Goal: Information Seeking & Learning: Learn about a topic

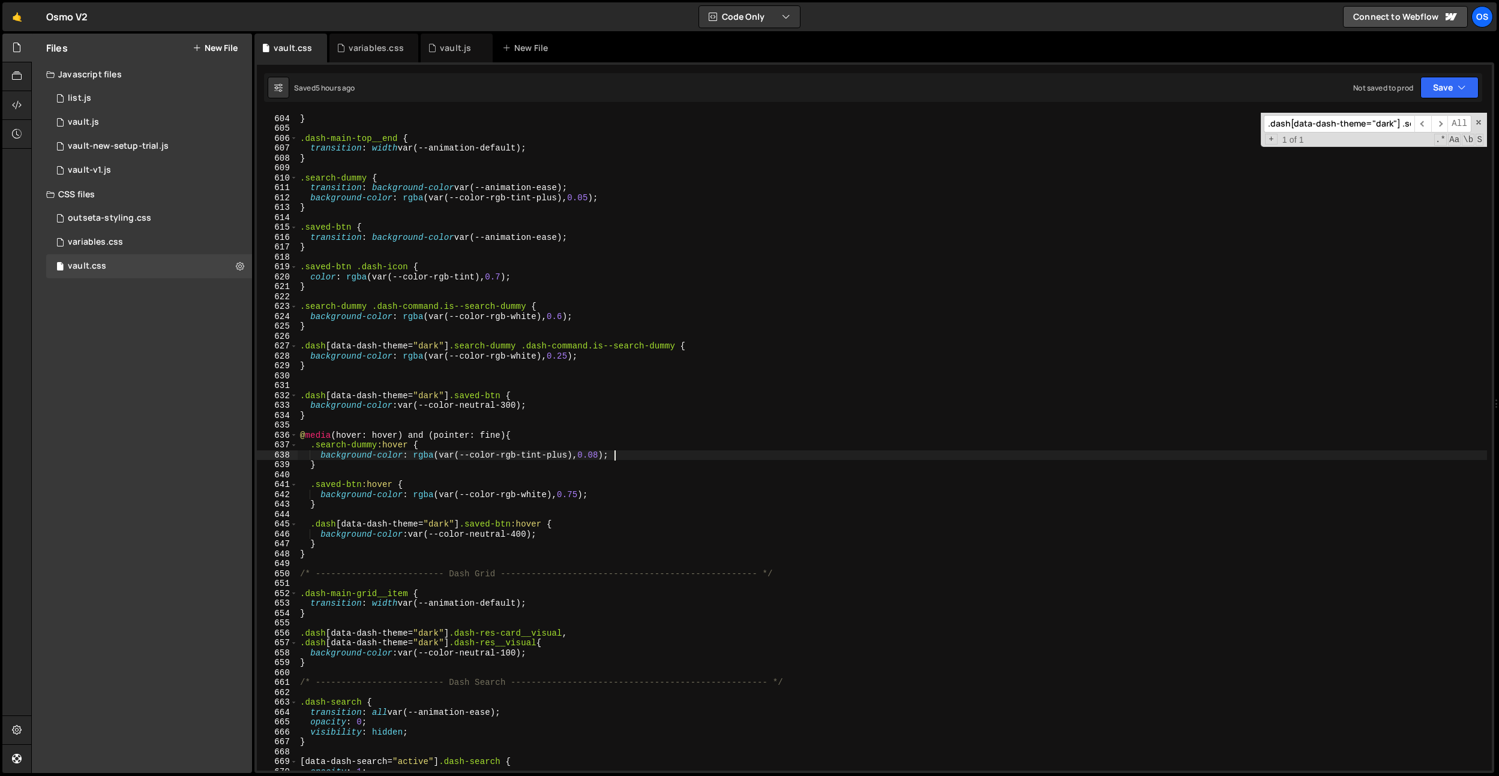
scroll to position [4739, 0]
type textarea "background-color: rgba(var(--color-rgb-white), 0.25);"
click at [353, 46] on div "variables.css" at bounding box center [376, 48] width 55 height 12
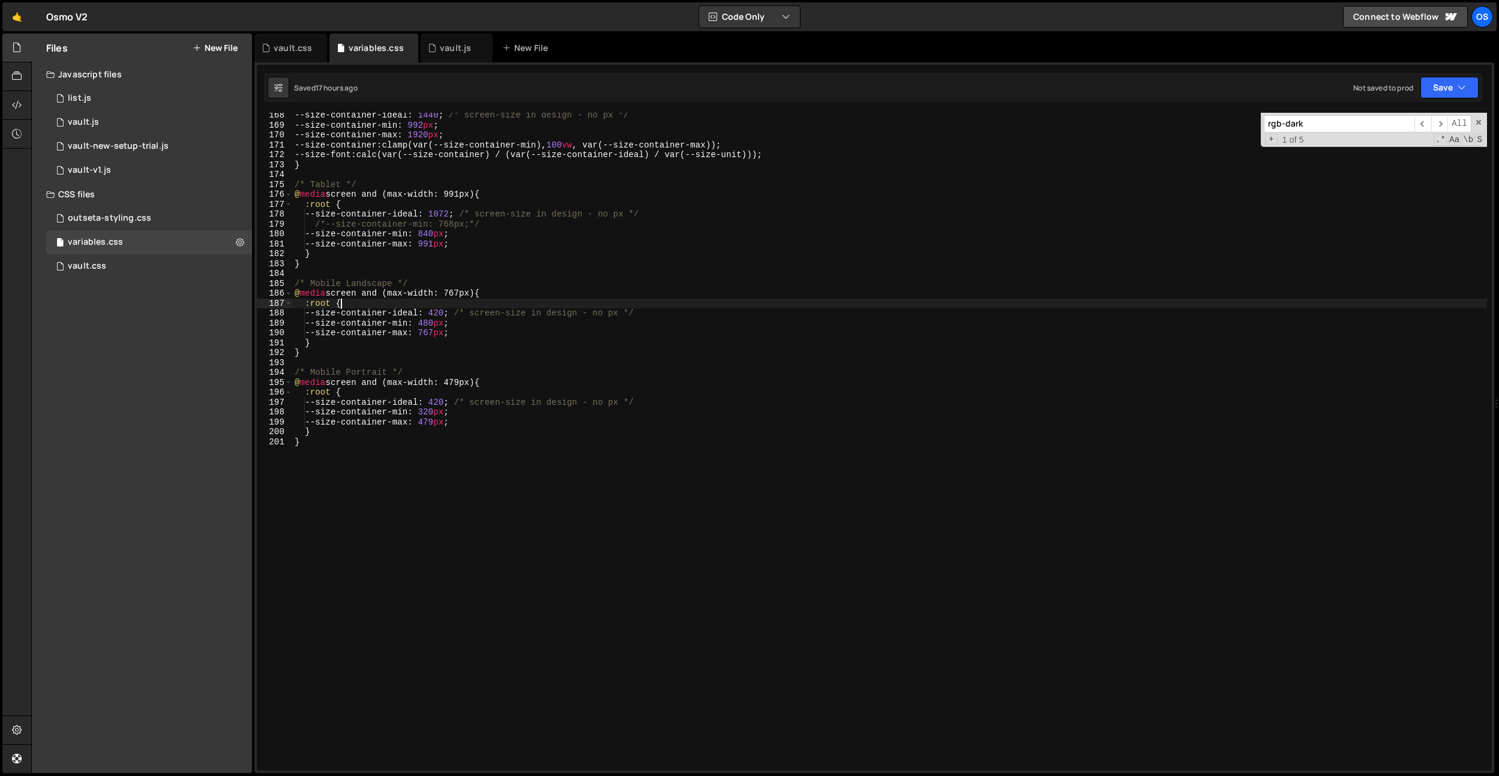
click at [547, 300] on div "--size-container-ideal : 1440 ; /* screen-size in design - no px */ --size-cont…" at bounding box center [889, 449] width 1195 height 678
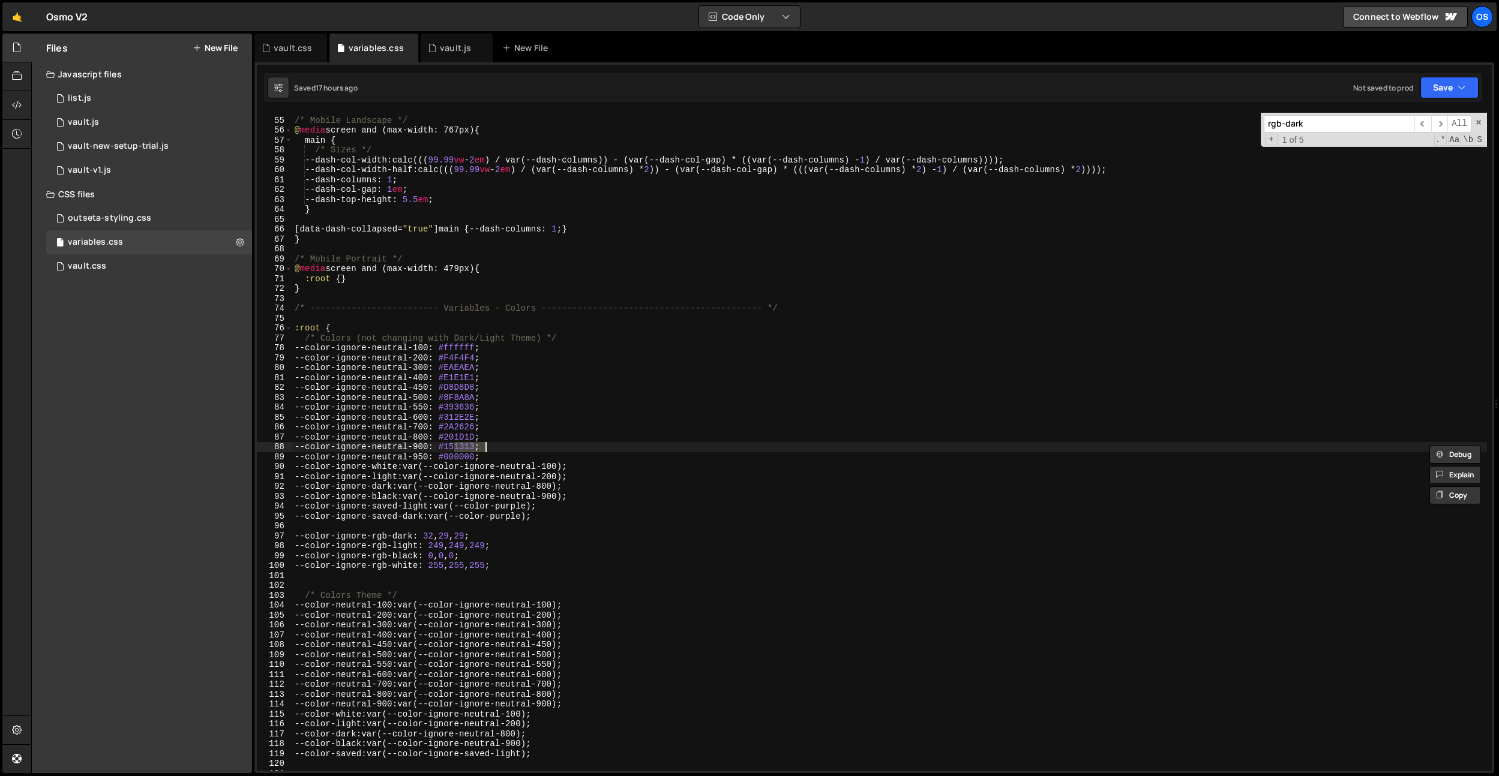
click at [513, 277] on div "/* Mobile Landscape */ @ media screen and (max-width: 767px) { main { /* Sizes …" at bounding box center [889, 445] width 1195 height 678
type textarea ":root {}"
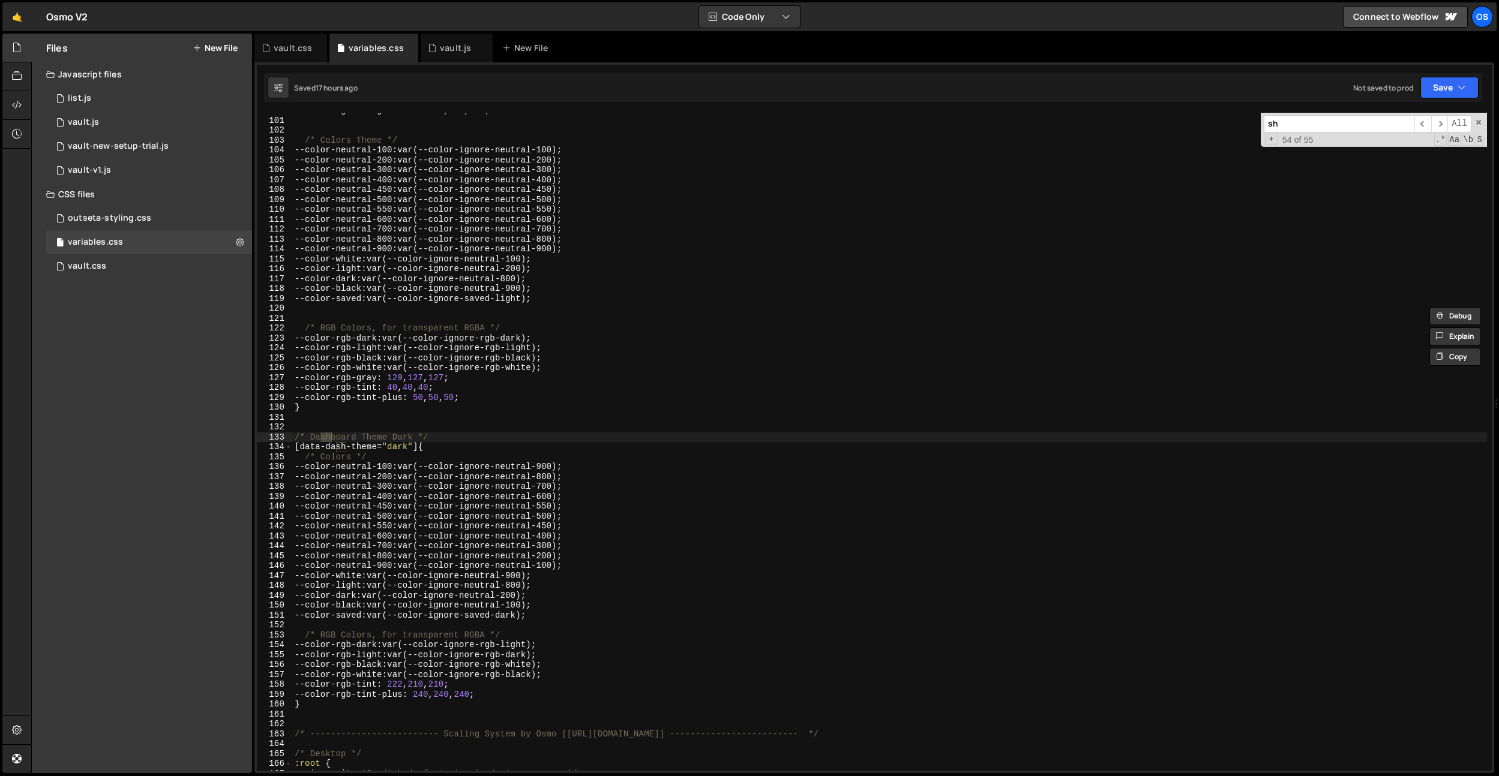
type input "s"
click at [269, 42] on icon at bounding box center [266, 48] width 8 height 12
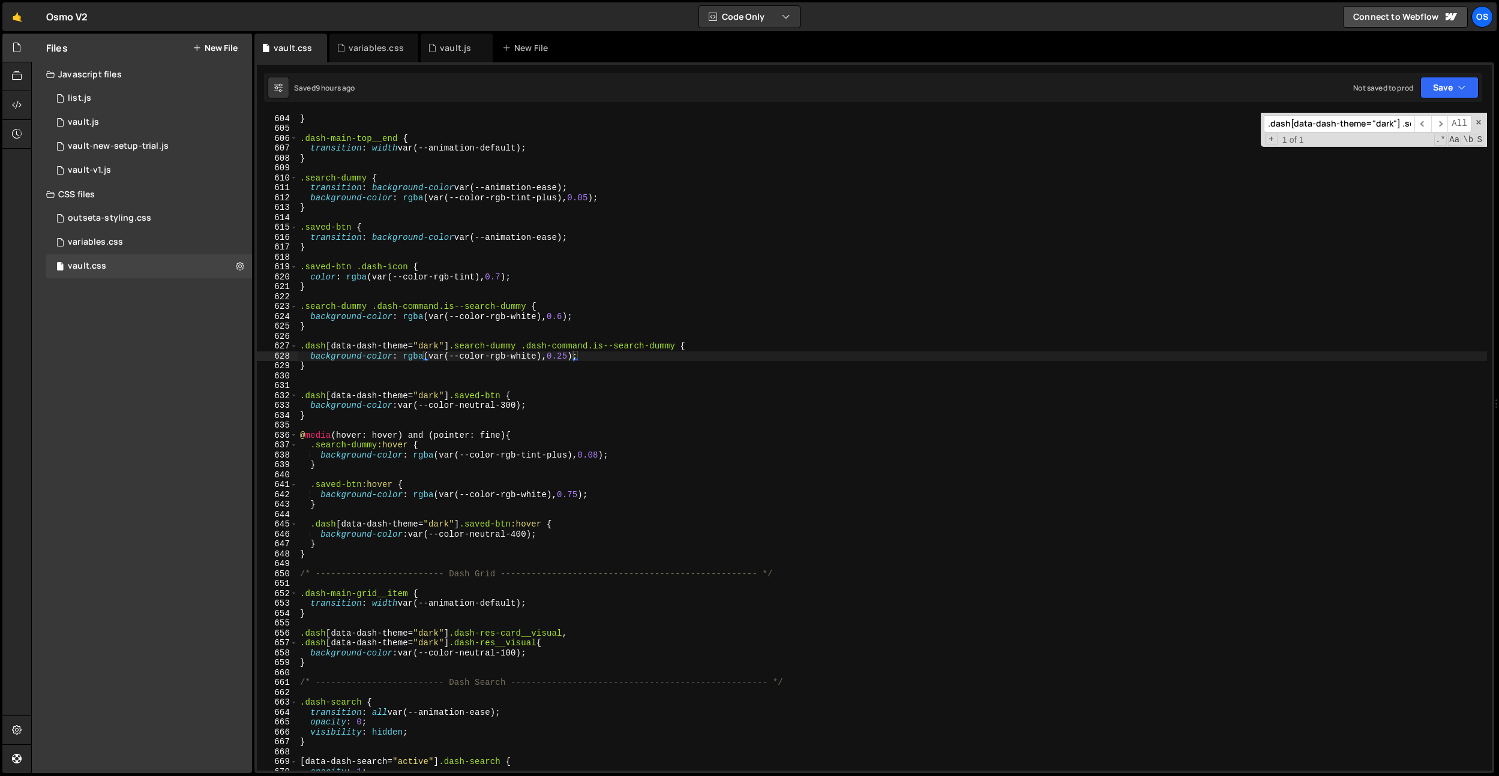
type textarea "color: rgba(var(--color-rgb-tint), 0.7);"
click at [491, 276] on div "min-height : 1.2 em ; } .dash-main-top__end { transition : width var(--animatio…" at bounding box center [892, 443] width 1189 height 678
type input "h"
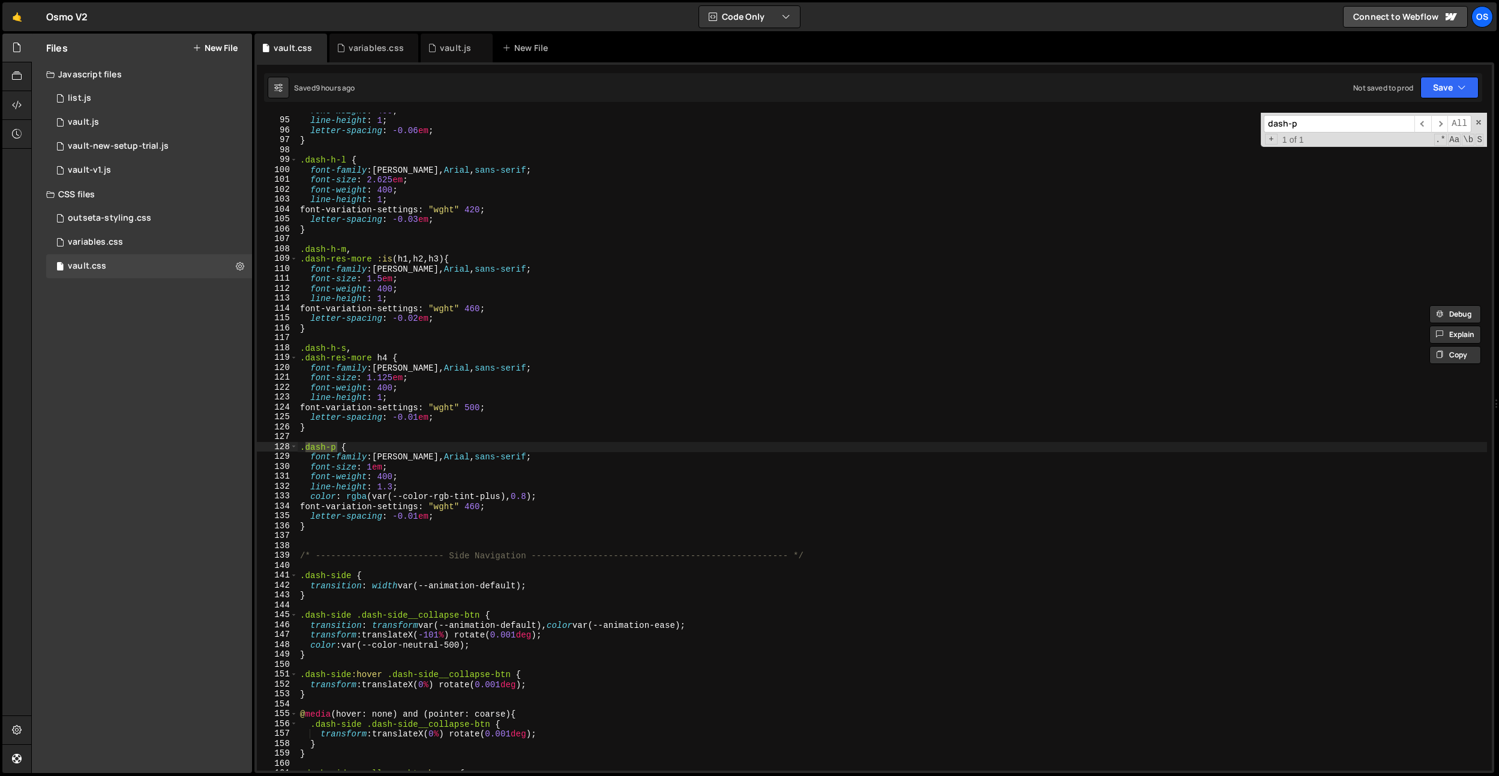
scroll to position [737, 0]
type input "dash-p"
type textarea "line-height: 1;"
click at [571, 302] on div "font-weight : 400 ; line-height : 1 ; letter-spacing : -0.06 em ; } .dash-h-l {…" at bounding box center [892, 445] width 1189 height 678
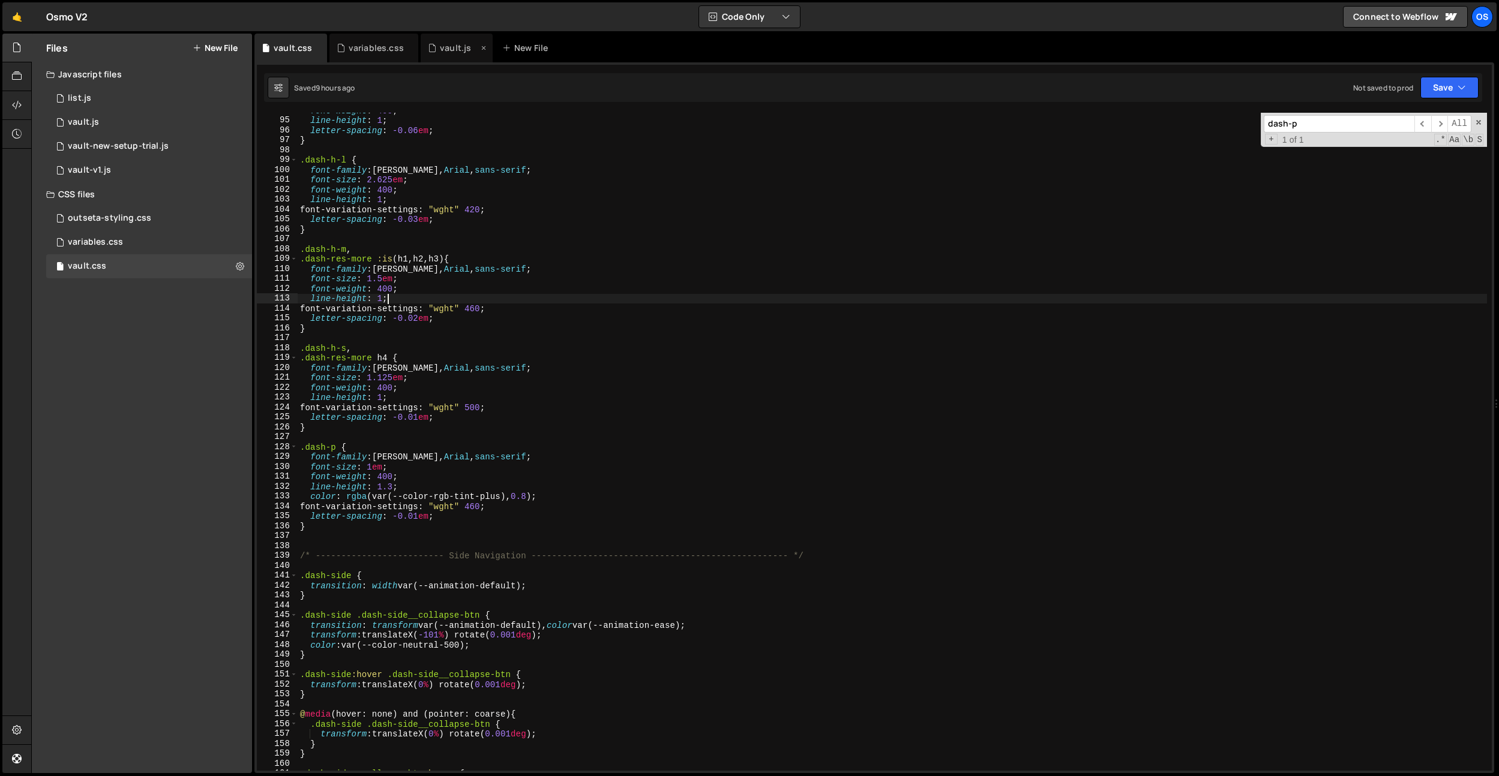
click at [455, 49] on div "vault.js" at bounding box center [455, 48] width 31 height 12
type textarea "$('[data-dash-theme]').attr('data-dash-theme', 'light');"
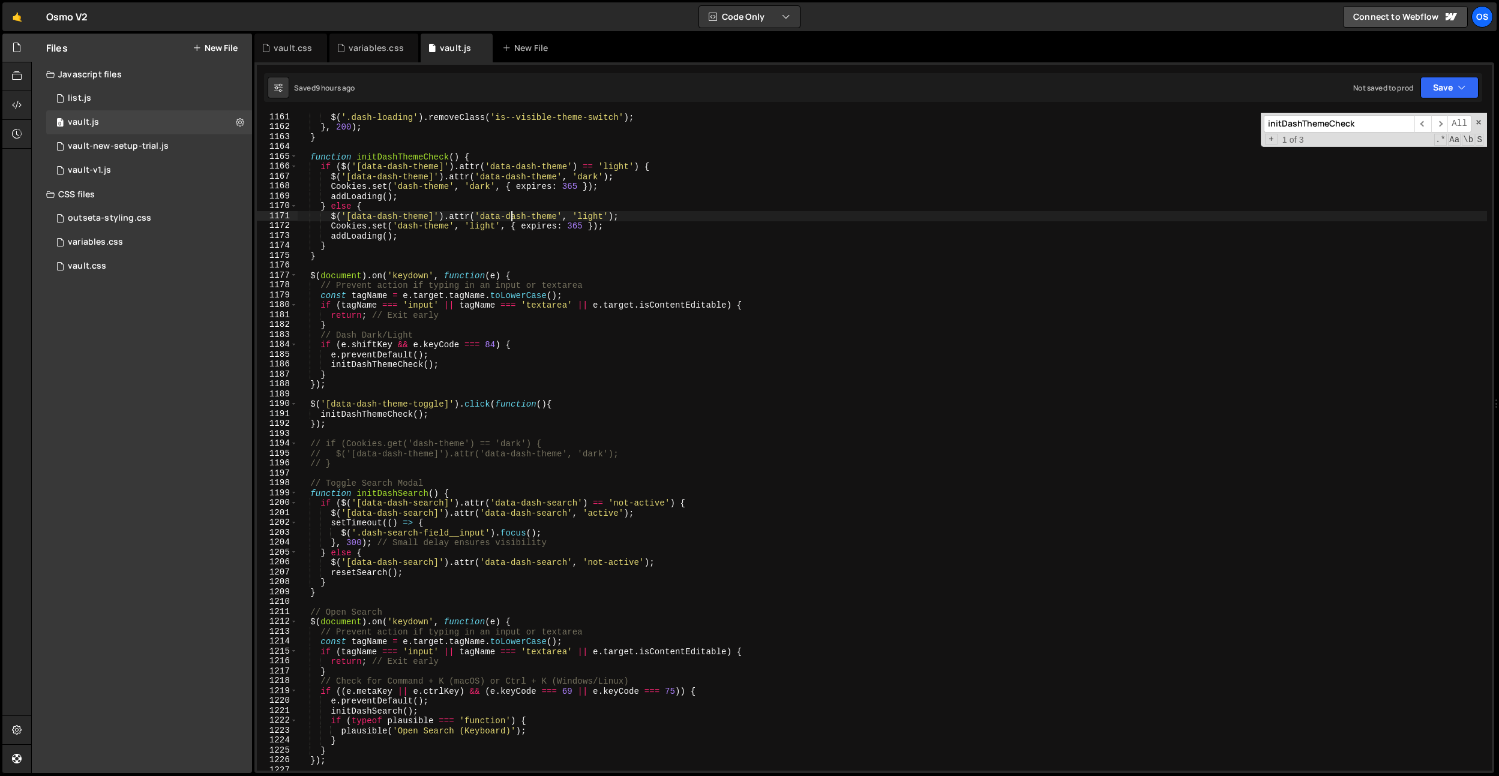
click at [509, 217] on div "$ ( '.dash-loading' ) . removeClass ( 'is--visible-theme-switch' ) ; } , 200 ) …" at bounding box center [892, 451] width 1189 height 678
paste input "dash-main-top__count-number"
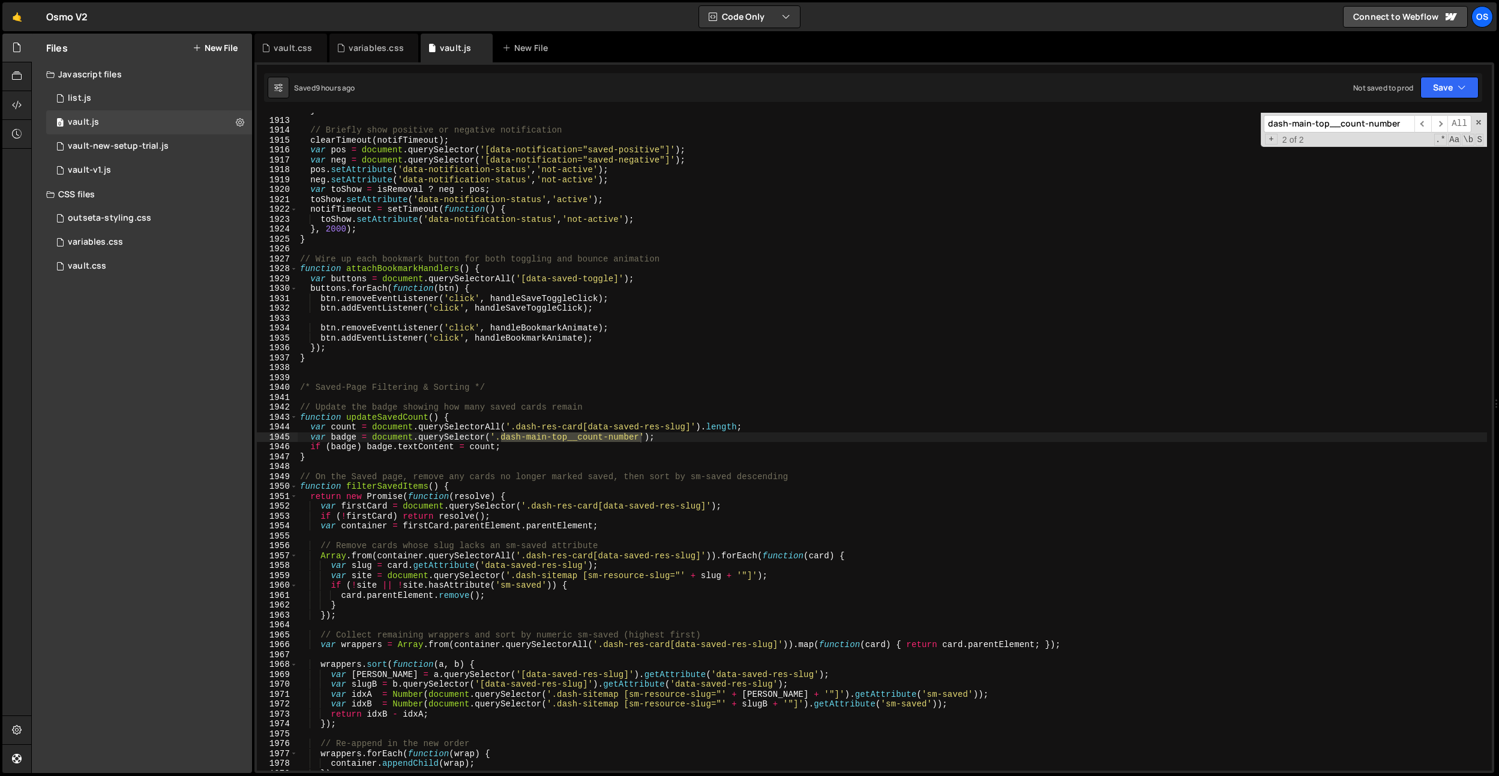
scroll to position [18880, 0]
type input "dash-main-top__count-number"
click at [601, 400] on div "} // Briefly show positive or negative notification clearTimeout ( notifTimeout…" at bounding box center [892, 445] width 1189 height 678
drag, startPoint x: 487, startPoint y: 439, endPoint x: 533, endPoint y: 482, distance: 63.7
click at [487, 439] on div "} // Briefly show positive or negative notification clearTimeout ( notifTimeout…" at bounding box center [892, 445] width 1189 height 678
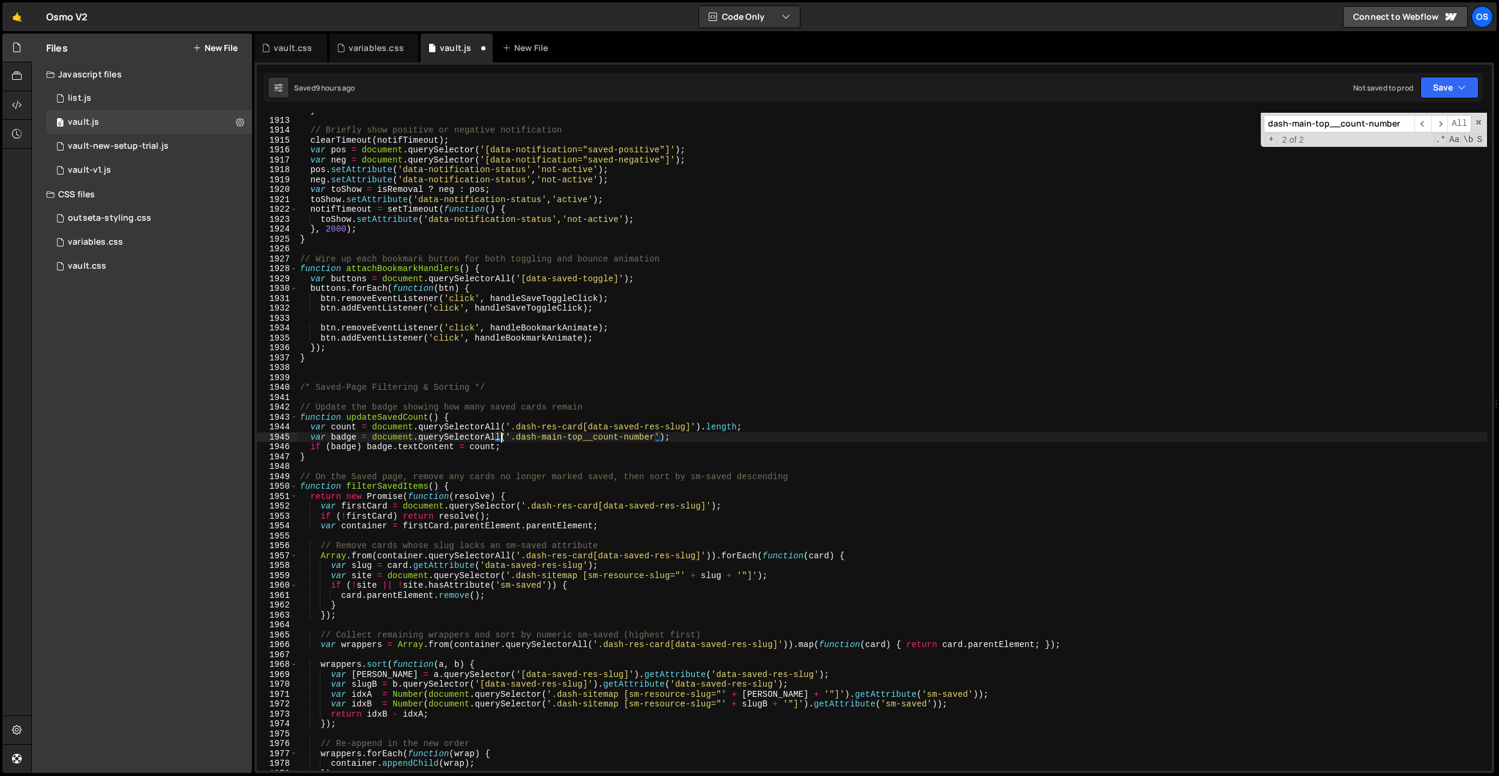
scroll to position [0, 14]
click at [589, 340] on div "} // Briefly show positive or negative notification clearTimeout ( notifTimeout…" at bounding box center [892, 445] width 1189 height 678
drag, startPoint x: 656, startPoint y: 435, endPoint x: 512, endPoint y: 439, distance: 144.7
click at [512, 439] on div "} // Briefly show positive or negative notification clearTimeout ( notifTimeout…" at bounding box center [892, 445] width 1189 height 678
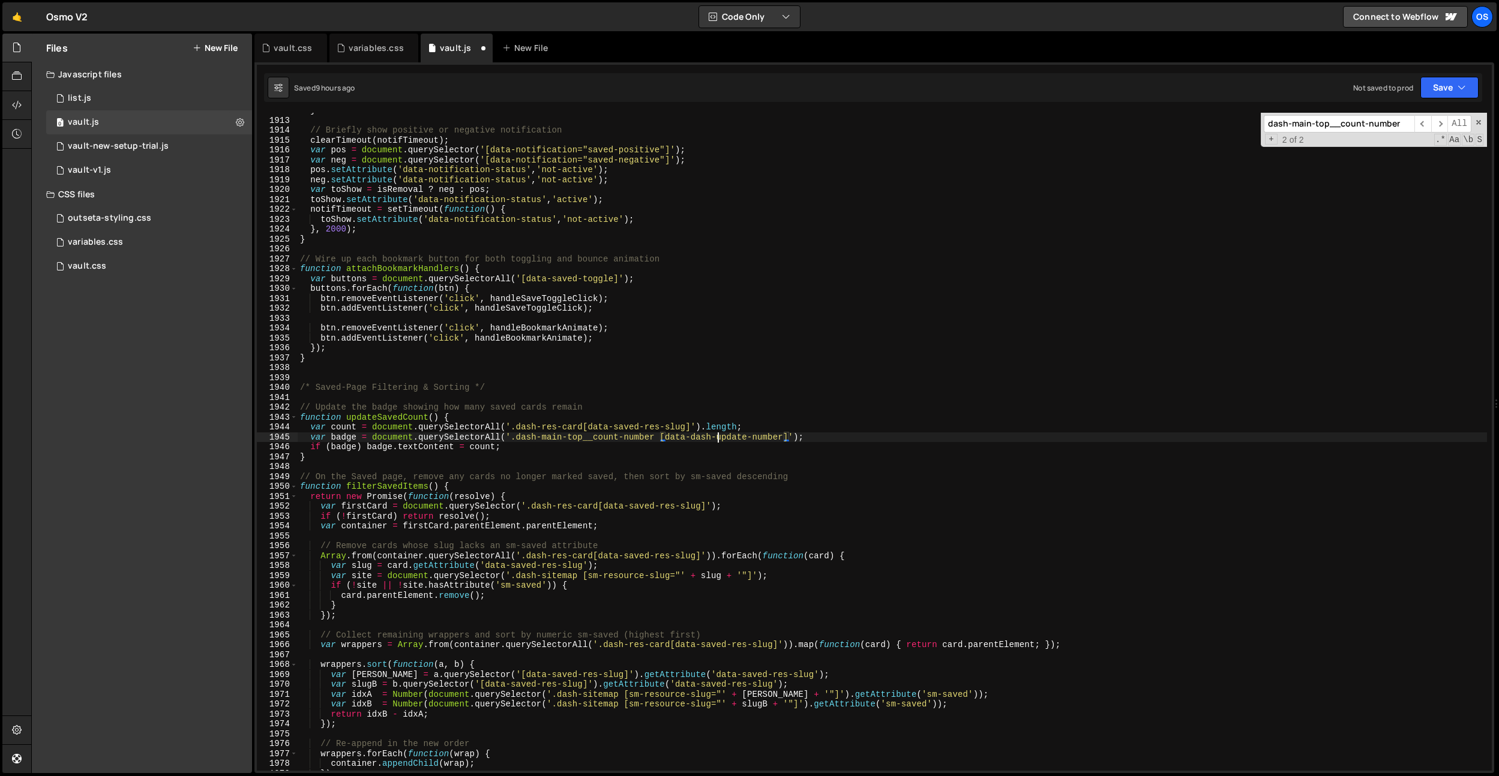
click at [717, 438] on div "} // Briefly show positive or negative notification clearTimeout ( notifTimeout…" at bounding box center [892, 445] width 1189 height 678
drag, startPoint x: 815, startPoint y: 439, endPoint x: 666, endPoint y: 437, distance: 149.4
click at [666, 437] on div "} // Briefly show positive or negative notification clearTimeout ( notifTimeout…" at bounding box center [892, 445] width 1189 height 678
click at [809, 412] on div "} // Briefly show positive or negative notification clearTimeout ( notifTimeout…" at bounding box center [892, 445] width 1189 height 678
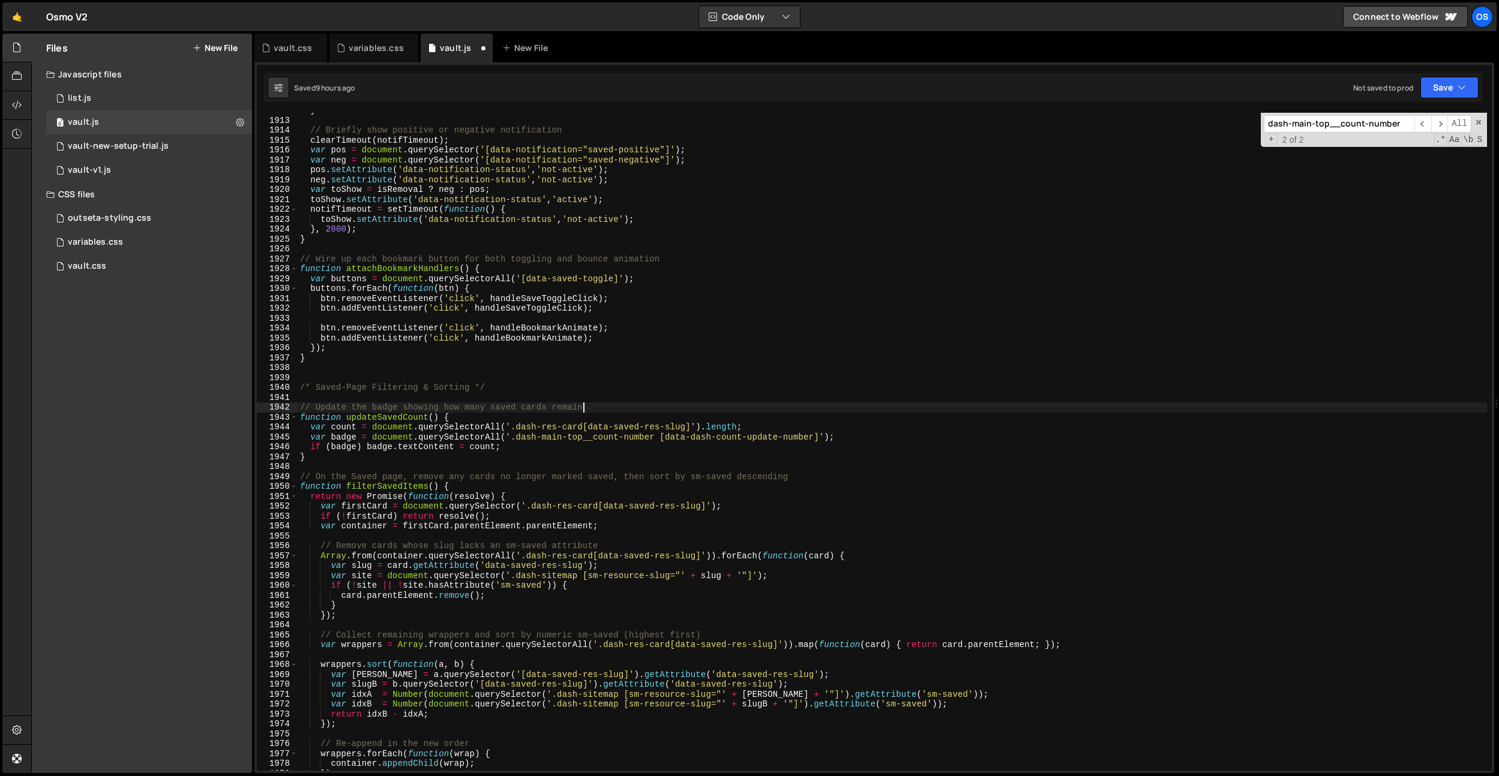
scroll to position [0, 19]
drag, startPoint x: 821, startPoint y: 437, endPoint x: 511, endPoint y: 439, distance: 310.2
click at [511, 439] on div "} // Briefly show positive or negative notification clearTimeout ( notifTimeout…" at bounding box center [892, 445] width 1189 height 678
paste textarea "data-dash-count-update-number"
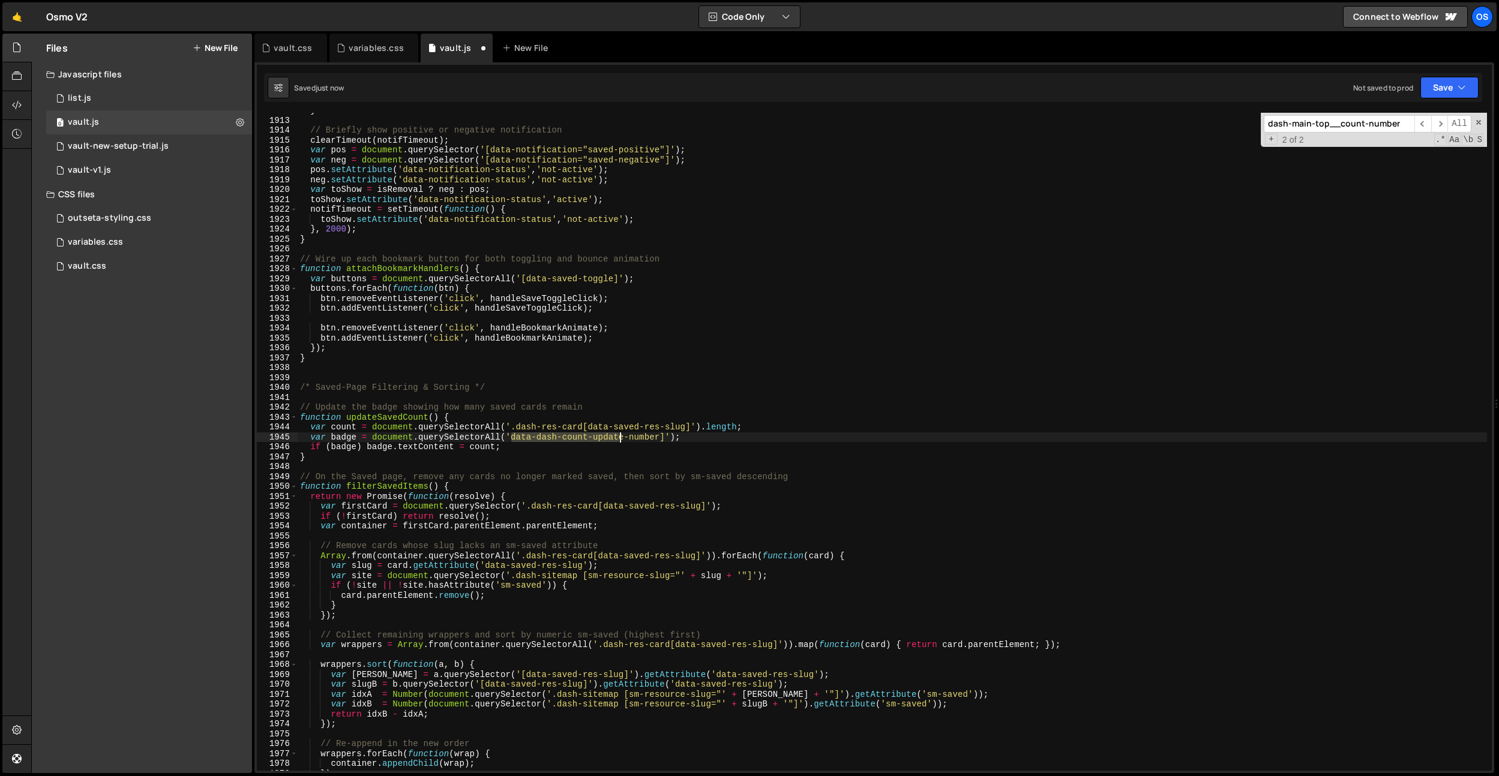
drag, startPoint x: 512, startPoint y: 437, endPoint x: 592, endPoint y: 436, distance: 79.2
click at [619, 436] on div "} // Briefly show positive or negative notification clearTimeout ( notifTimeout…" at bounding box center [892, 445] width 1189 height 678
drag, startPoint x: 670, startPoint y: 434, endPoint x: 511, endPoint y: 434, distance: 159.0
click at [511, 434] on div "} // Briefly show positive or negative notification clearTimeout ( notifTimeout…" at bounding box center [892, 445] width 1189 height 678
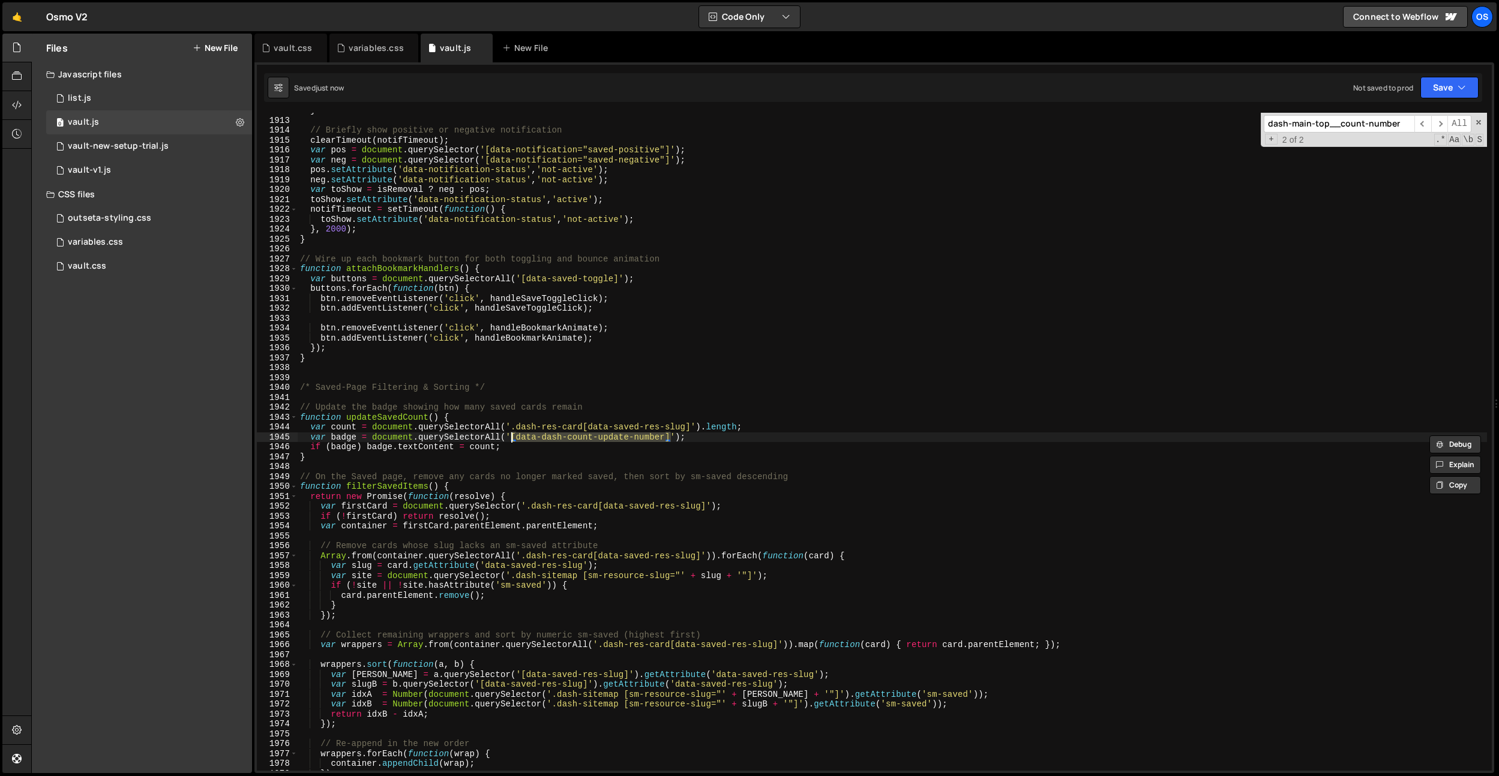
click at [1337, 131] on input "dash-main-top__count-number" at bounding box center [1339, 123] width 151 height 17
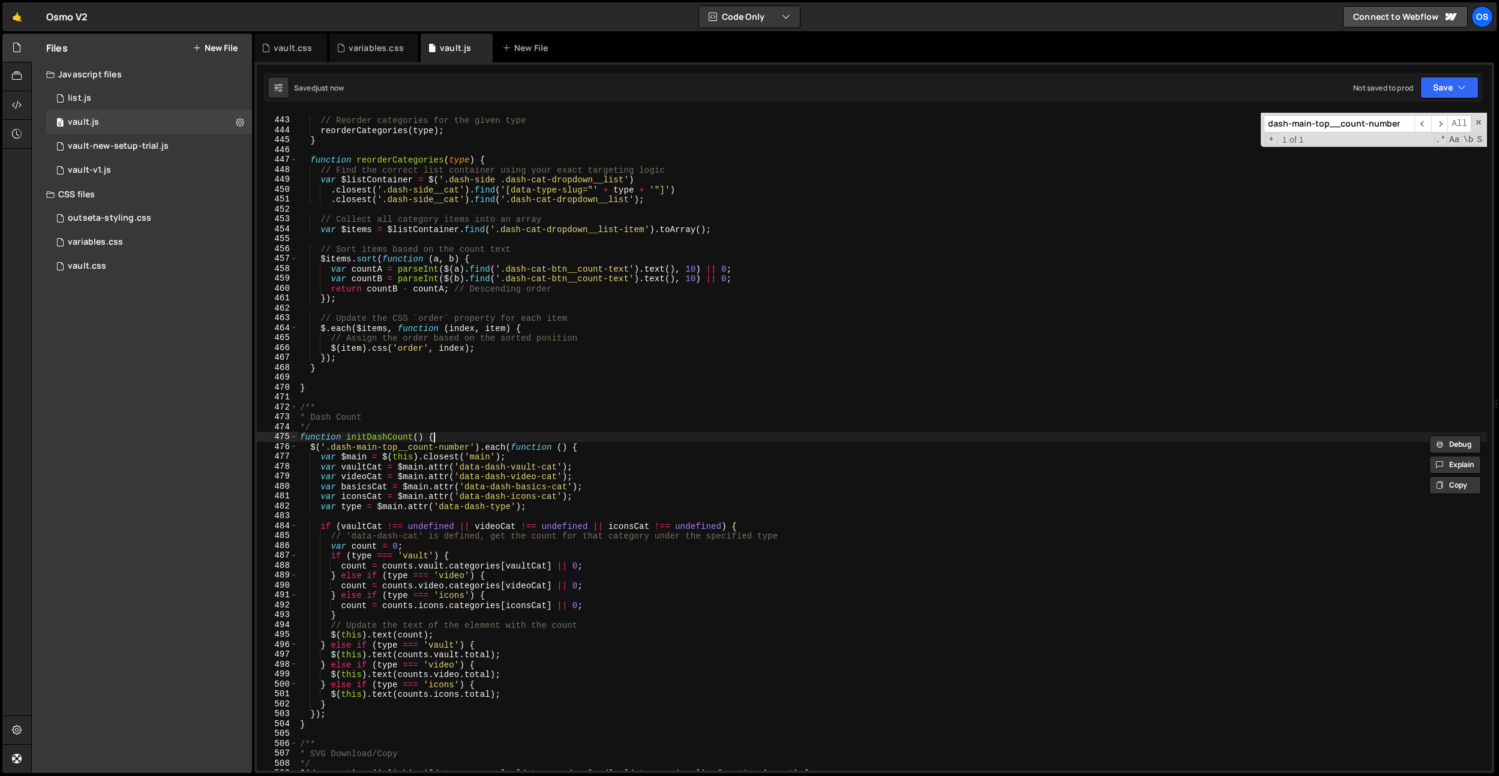
drag, startPoint x: 494, startPoint y: 439, endPoint x: 481, endPoint y: 444, distance: 14.8
click at [494, 439] on div "// Reorder categories for the given type reorderCategories ( type ) ; } functio…" at bounding box center [892, 445] width 1189 height 678
drag, startPoint x: 470, startPoint y: 448, endPoint x: 332, endPoint y: 446, distance: 137.4
click at [327, 448] on div "// Reorder categories for the given type reorderCategories ( type ) ; } functio…" at bounding box center [892, 445] width 1189 height 678
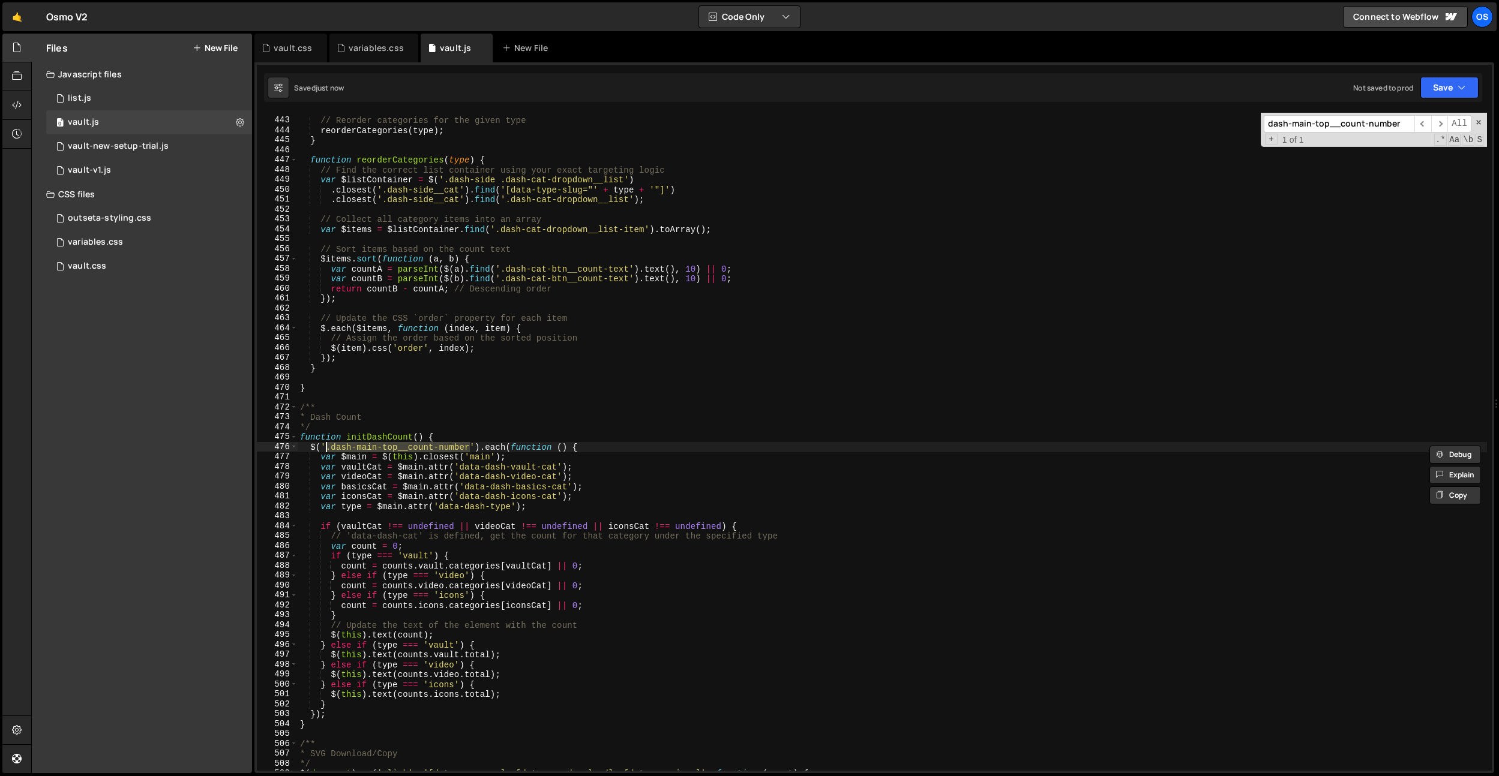
paste textarea "[data-dash-count-update-number]"
click at [1355, 127] on input "dash-main-top__count-number" at bounding box center [1339, 123] width 151 height 17
type textarea "// 'data-dash-cat' is defined, get the count for that category under the specif…"
click at [524, 537] on div "// Reorder categories for the given type reorderCategories ( type ) ; } functio…" at bounding box center [892, 445] width 1189 height 678
click at [277, 38] on div "vault.css" at bounding box center [290, 48] width 73 height 29
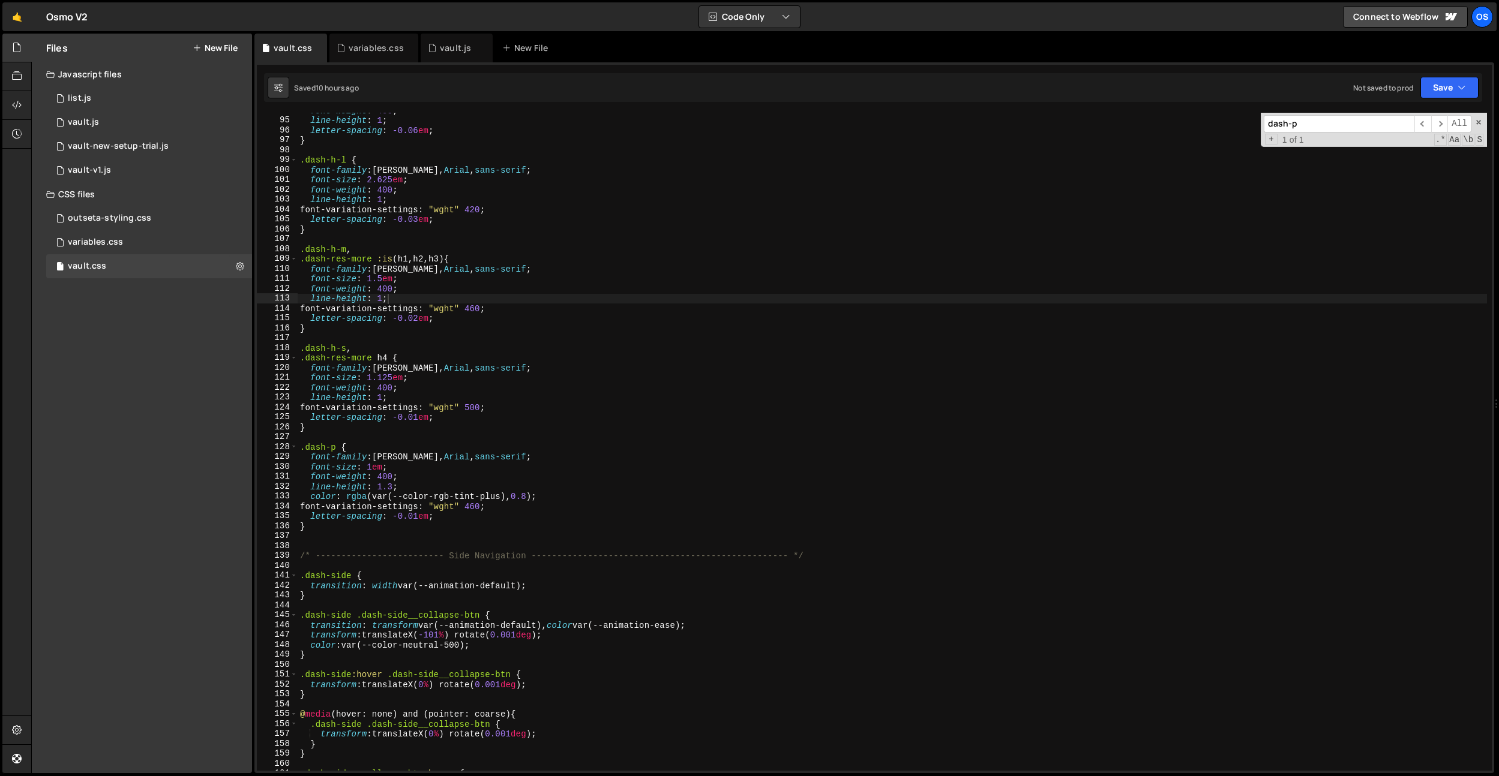
type textarea ".dash-res-more :is(h1, h2, h3) {"
click at [559, 254] on div "font-weight : 400 ; line-height : 1 ; letter-spacing : -0.06 em ; } .dash-h-l {…" at bounding box center [892, 445] width 1189 height 678
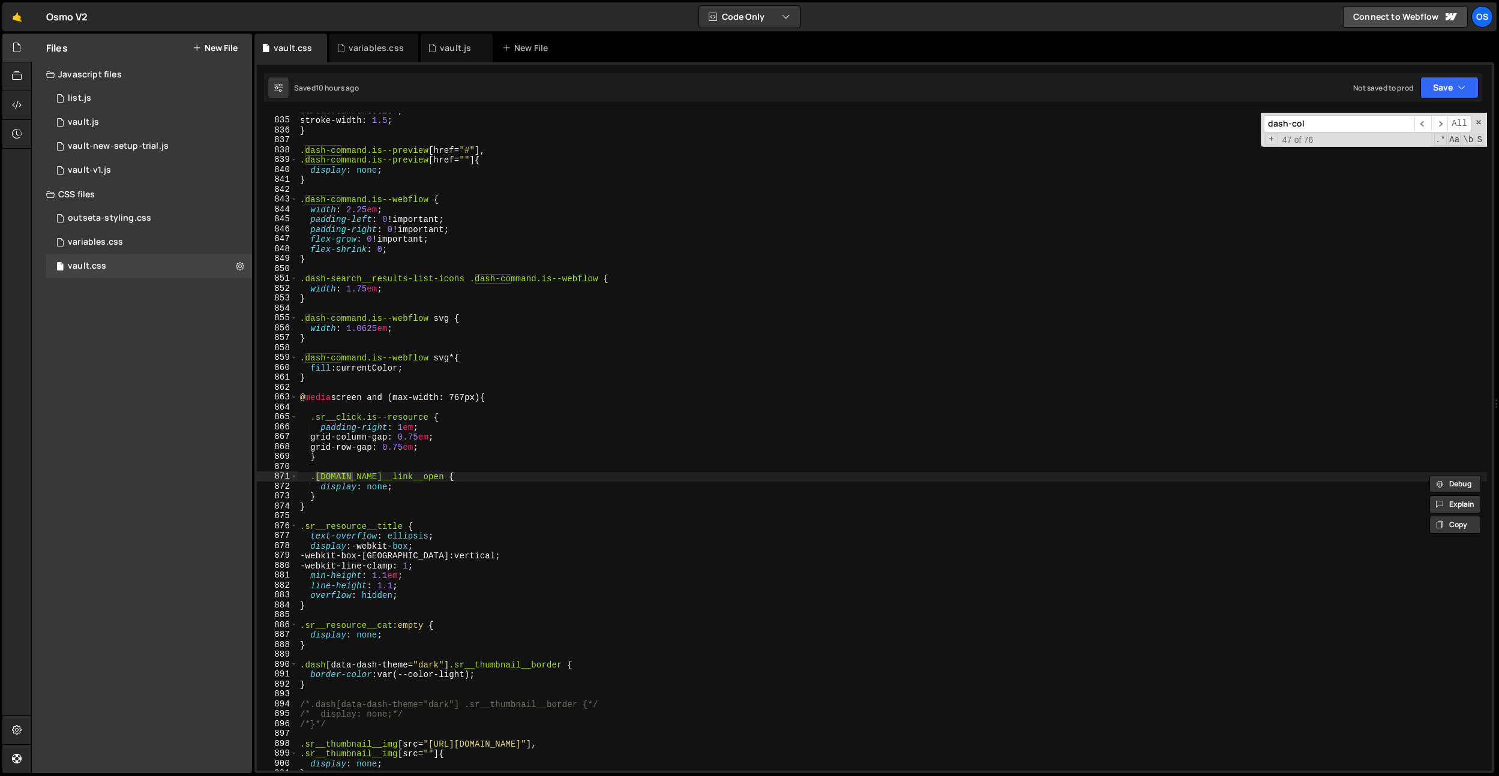
scroll to position [1075, 0]
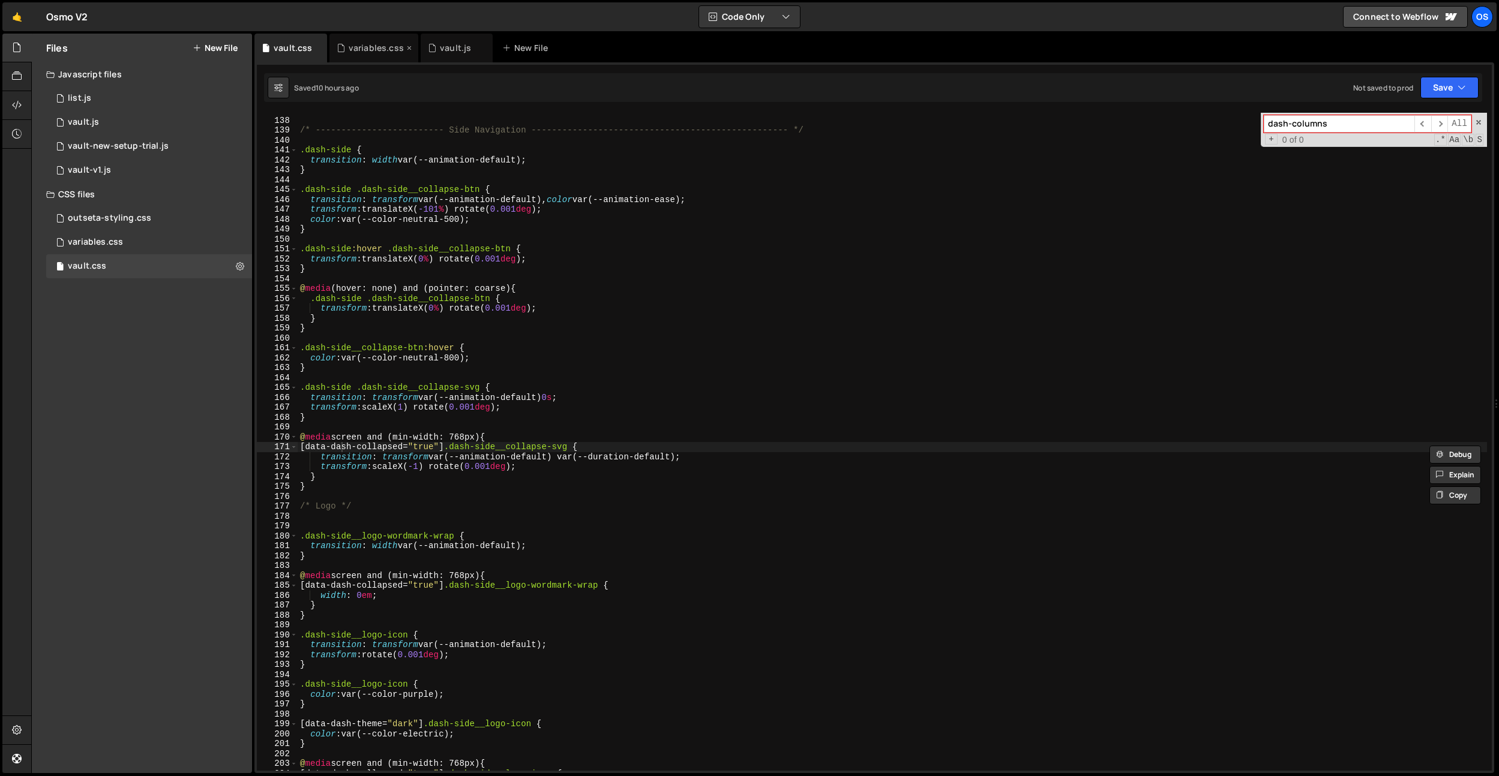
type input "dash-columns"
click at [359, 46] on div "variables.css" at bounding box center [376, 48] width 55 height 12
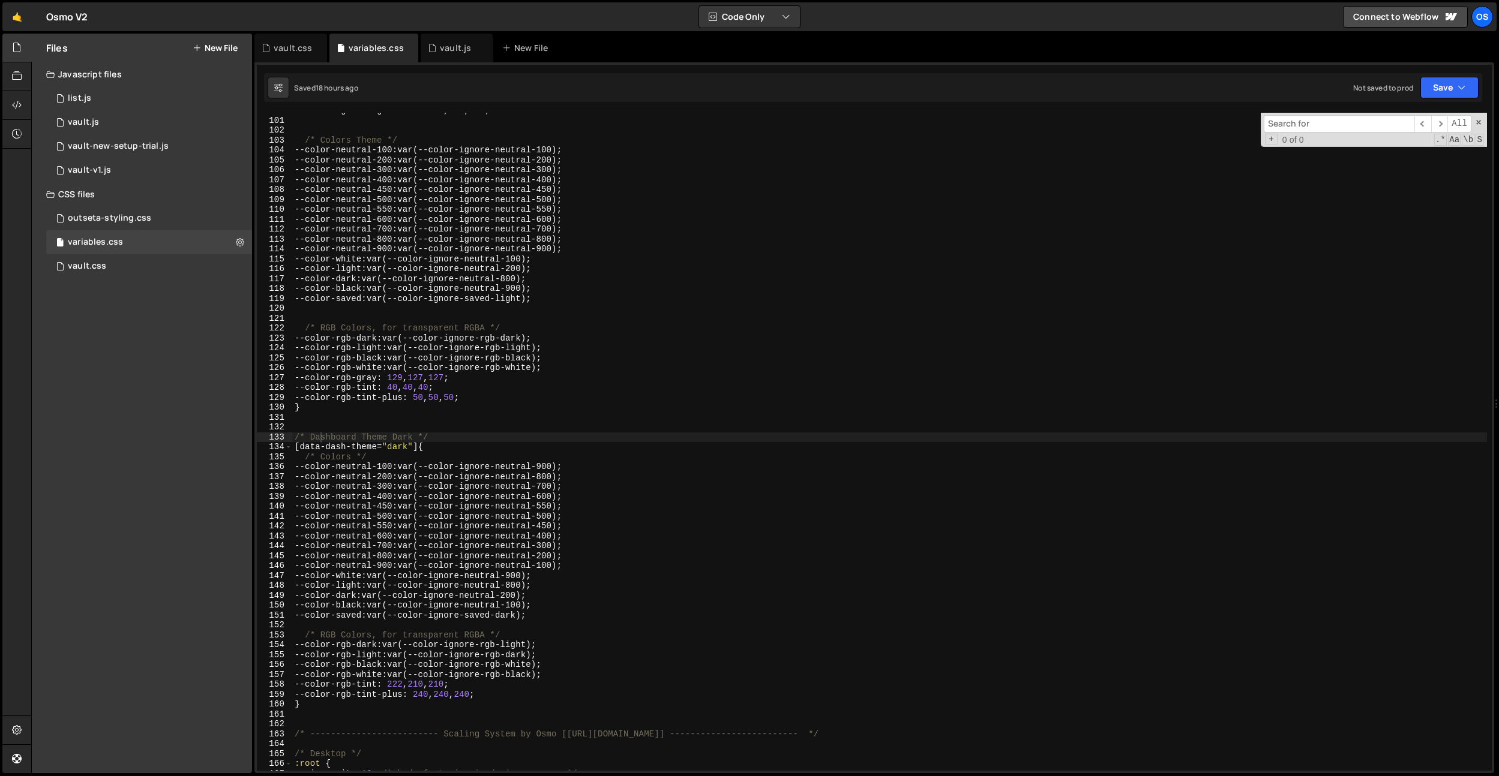
click at [1326, 128] on input at bounding box center [1339, 123] width 151 height 17
type input "dash-"
type textarea "--color-neutral-700: var(--color-ignore-neutral-700);"
click at [680, 230] on div "--color-ignore-rgb-white : 255 , 255 , 255 ; /* Colors Theme */ --color-neutral…" at bounding box center [889, 445] width 1195 height 678
paste input "main[data-[PERSON_NAME]-namespace="resource"]"
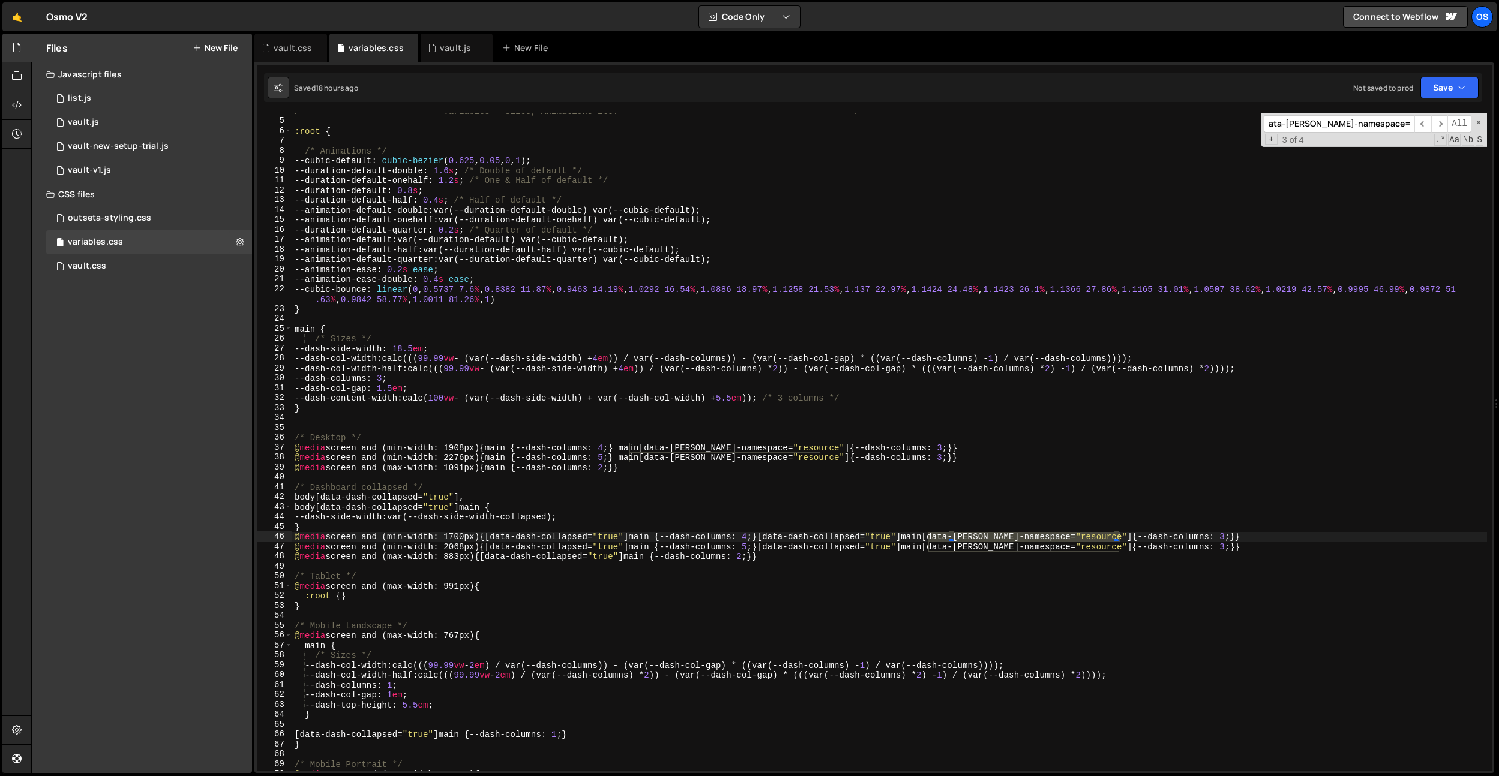
scroll to position [35, 0]
type input "main[data-[PERSON_NAME]-namespace="resource"]"
click at [920, 485] on div "/* ------------------------- Variables - Sizes, Animations Etc. ---------------…" at bounding box center [889, 446] width 1195 height 678
click at [916, 451] on div "/* ------------------------- Variables - Sizes, Animations Etc. ---------------…" at bounding box center [889, 446] width 1195 height 678
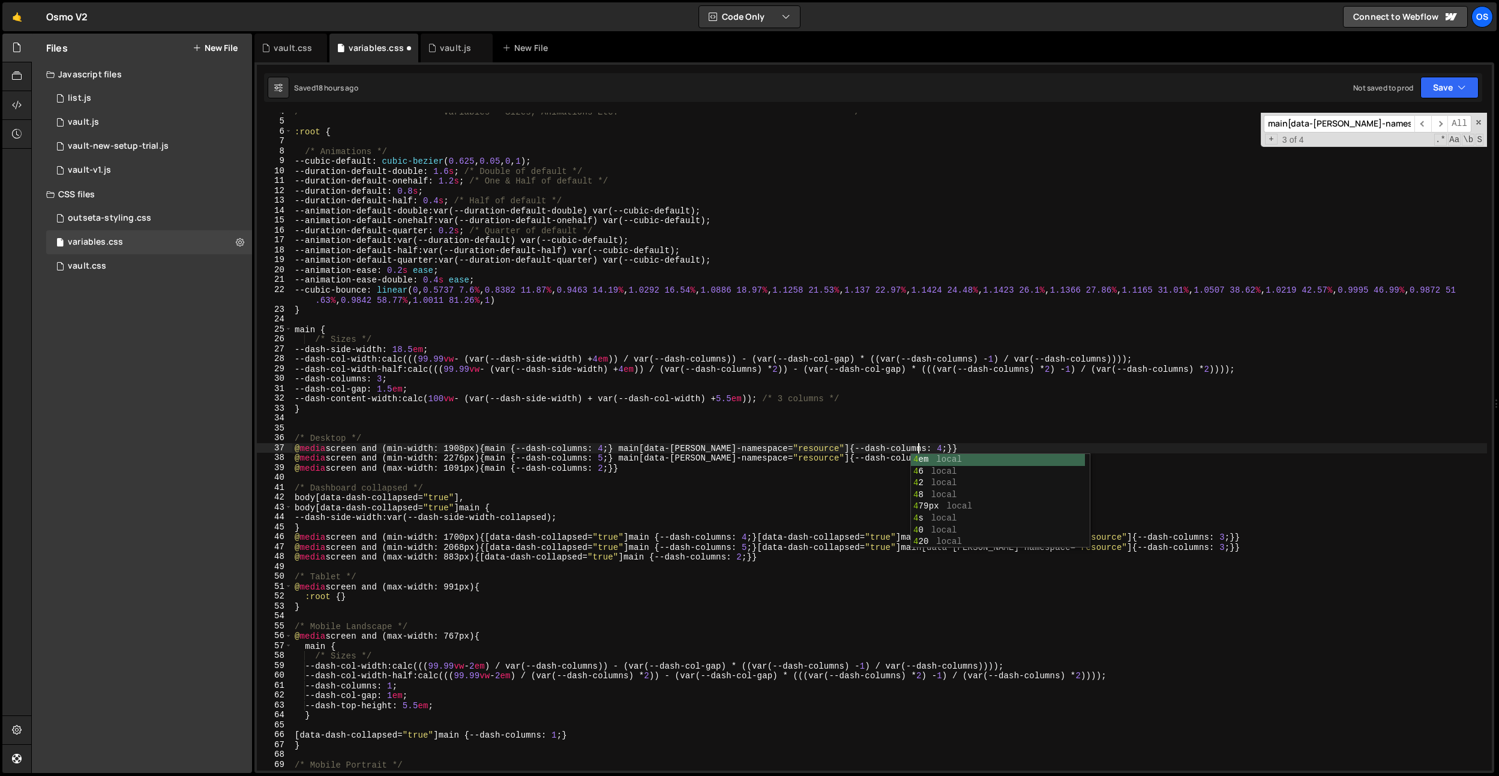
scroll to position [0, 43]
click at [1249, 560] on div "/* ------------------------- Variables - Sizes, Animations Etc. ---------------…" at bounding box center [889, 446] width 1195 height 678
drag, startPoint x: 1218, startPoint y: 536, endPoint x: 1223, endPoint y: 547, distance: 11.3
click at [1219, 539] on div "/* ------------------------- Variables - Sizes, Animations Etc. ---------------…" at bounding box center [889, 446] width 1195 height 678
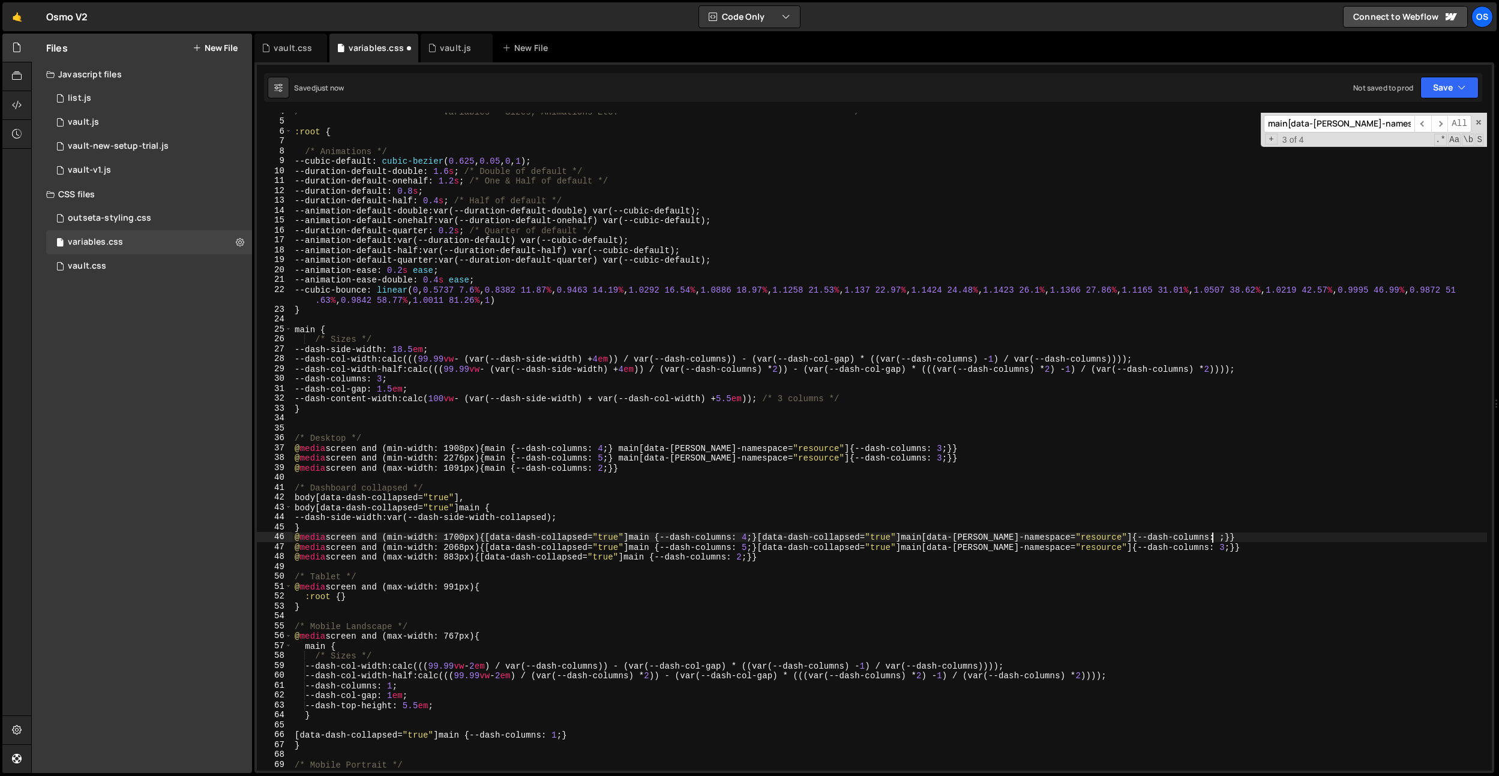
scroll to position [0, 64]
click at [1110, 469] on div "/* ------------------------- Variables - Sizes, Animations Etc. ---------------…" at bounding box center [889, 446] width 1195 height 678
click at [495, 310] on div "/* ------------------------- Variables - Sizes, Animations Etc. ---------------…" at bounding box center [889, 446] width 1195 height 678
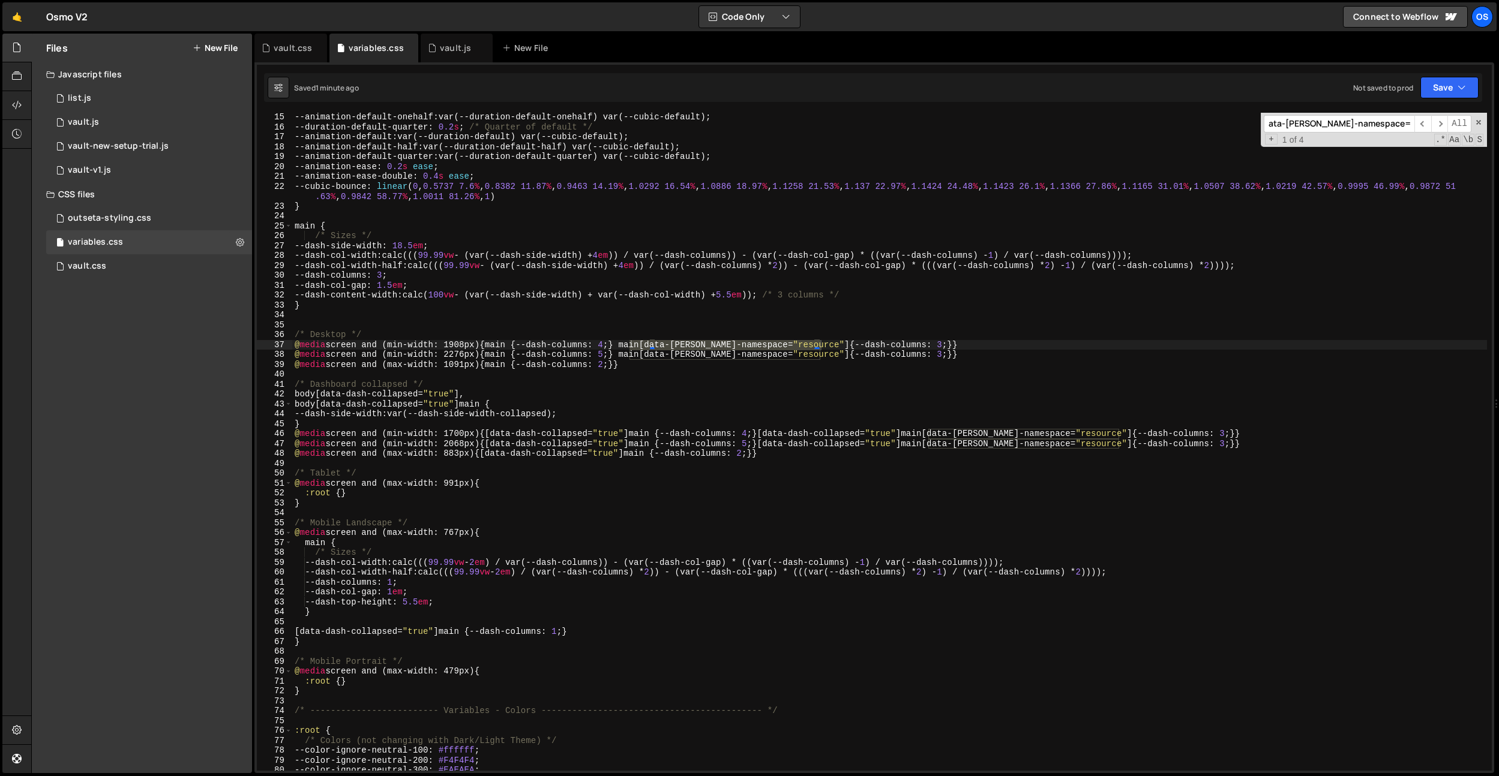
scroll to position [139, 0]
click at [922, 349] on div "--animation-default-onehalf : var(--duration-default-onehalf) var(--cubic-defau…" at bounding box center [889, 451] width 1195 height 678
click at [916, 356] on div "--animation-default-onehalf : var(--duration-default-onehalf) var(--cubic-defau…" at bounding box center [889, 451] width 1195 height 678
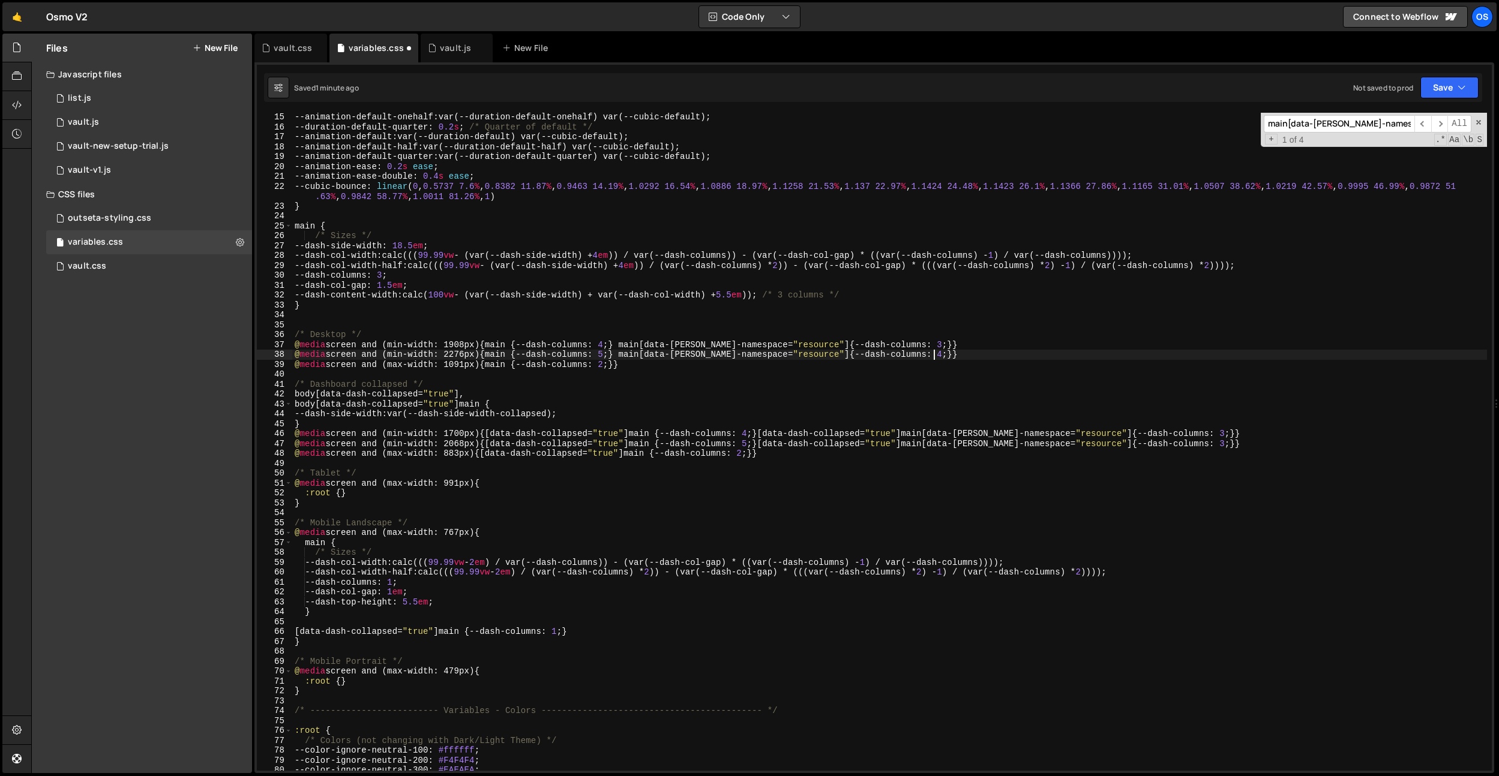
click at [1275, 358] on div "--animation-default-onehalf : var(--duration-default-onehalf) var(--cubic-defau…" at bounding box center [889, 451] width 1195 height 678
click at [1217, 444] on div "--animation-default-onehalf : var(--duration-default-onehalf) var(--cubic-defau…" at bounding box center [889, 451] width 1195 height 678
type textarea "@media screen and (min-width: 2068px) {[data-dash-collapsed="true"] main {--das…"
